Goal: Task Accomplishment & Management: Manage account settings

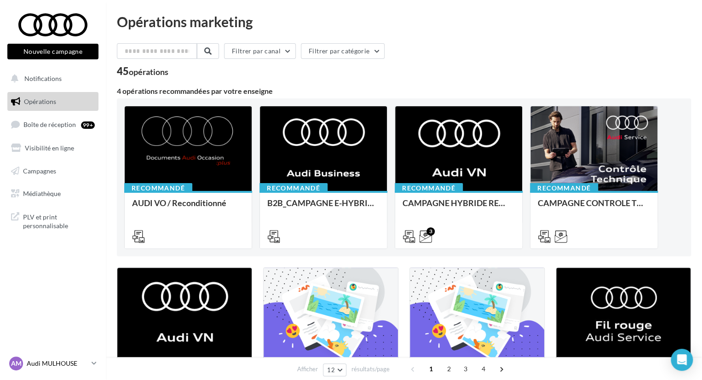
click at [26, 361] on div "AM Audi MULHOUSE audi-mulh-roh" at bounding box center [48, 364] width 79 height 14
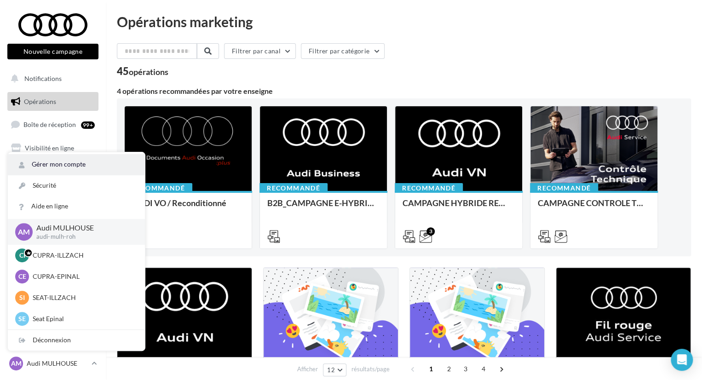
click at [65, 162] on link "Gérer mon compte" at bounding box center [76, 164] width 137 height 21
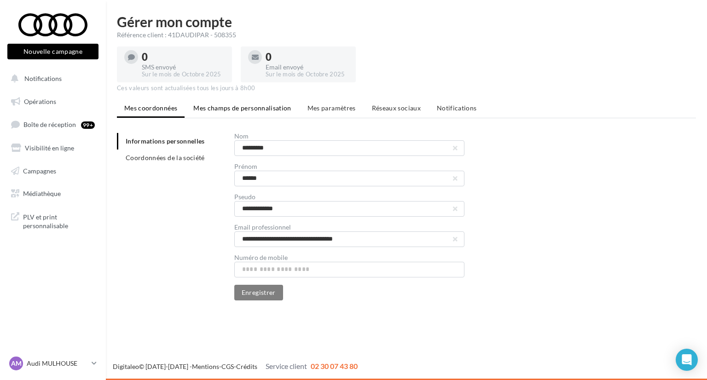
click at [257, 104] on span "Mes champs de personnalisation" at bounding box center [242, 108] width 98 height 8
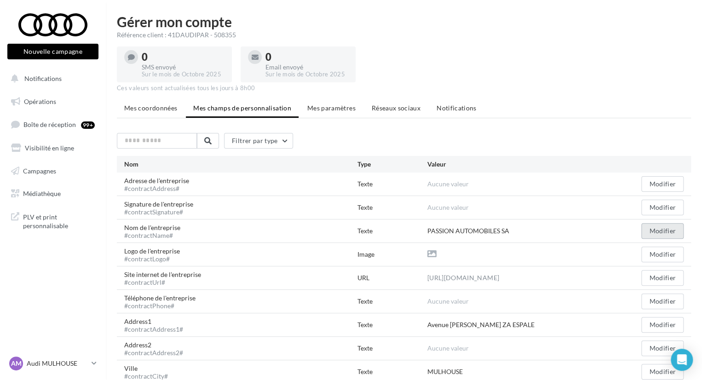
click at [670, 227] on button "Modifier" at bounding box center [663, 231] width 42 height 16
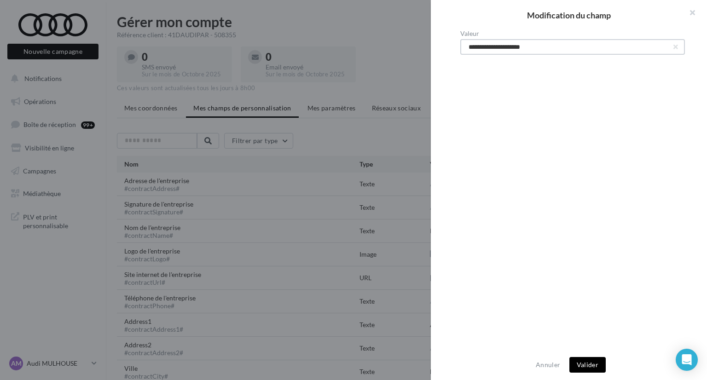
drag, startPoint x: 556, startPoint y: 48, endPoint x: 412, endPoint y: 50, distance: 144.1
click at [412, 50] on div "**********" at bounding box center [353, 190] width 707 height 380
type input "**********"
click at [596, 362] on button "Valider" at bounding box center [587, 365] width 36 height 16
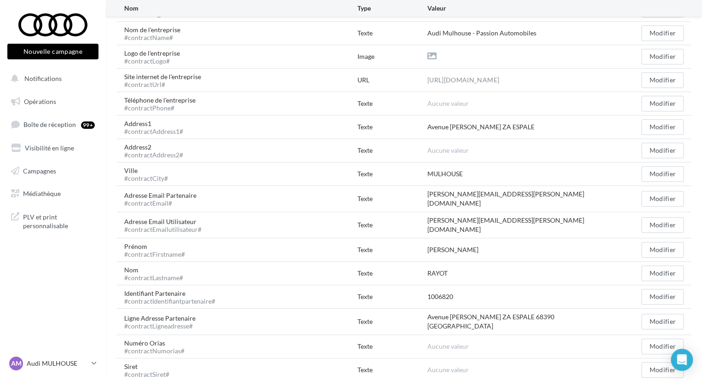
scroll to position [60, 0]
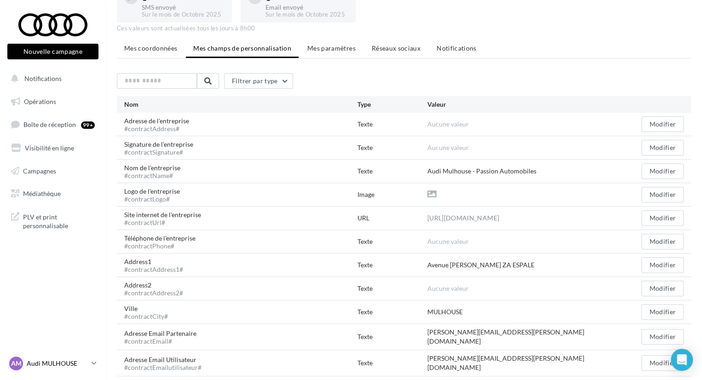
click at [29, 364] on p "Audi MULHOUSE" at bounding box center [57, 363] width 61 height 9
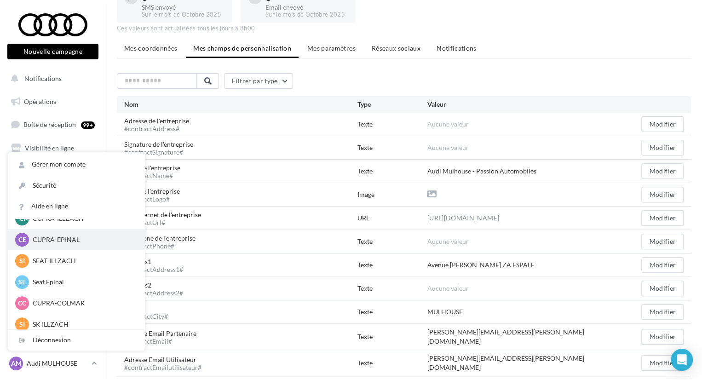
scroll to position [127, 0]
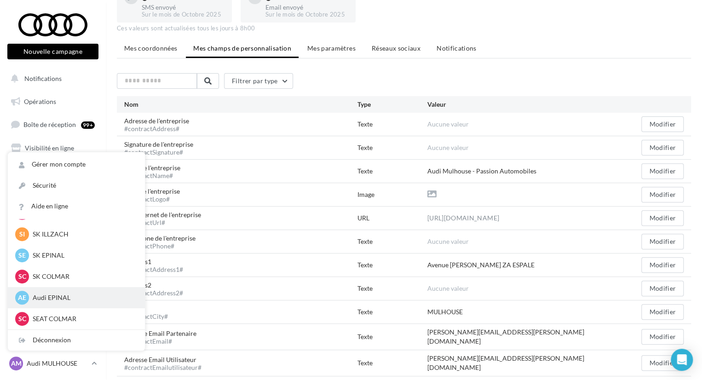
click at [59, 297] on p "Audi EPINAL" at bounding box center [83, 297] width 101 height 9
